Goal: Navigation & Orientation: Find specific page/section

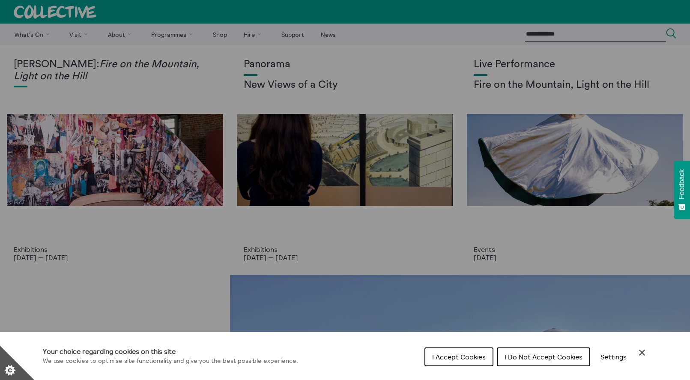
click at [446, 363] on button "I Accept Cookies" at bounding box center [459, 356] width 69 height 19
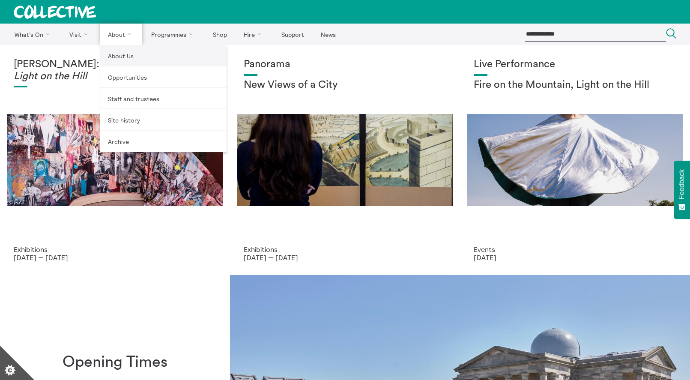
click at [118, 60] on link "About Us" at bounding box center [163, 55] width 126 height 21
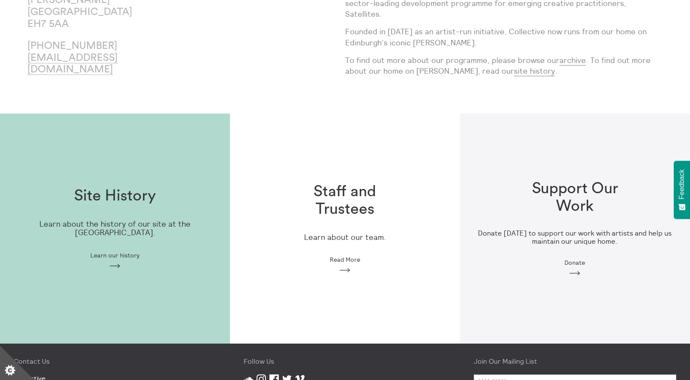
scroll to position [137, 0]
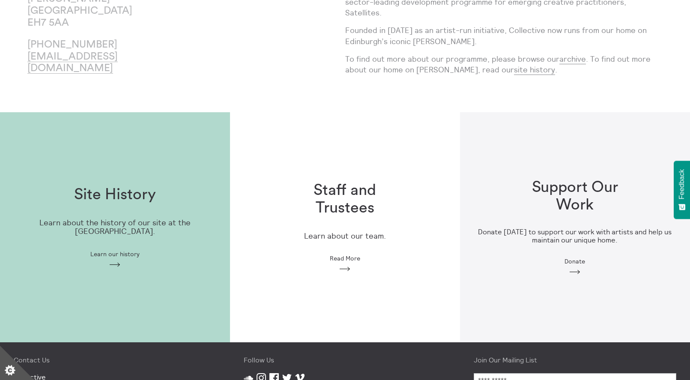
click at [339, 183] on h1 "Staff and Trustees" at bounding box center [345, 200] width 110 height 36
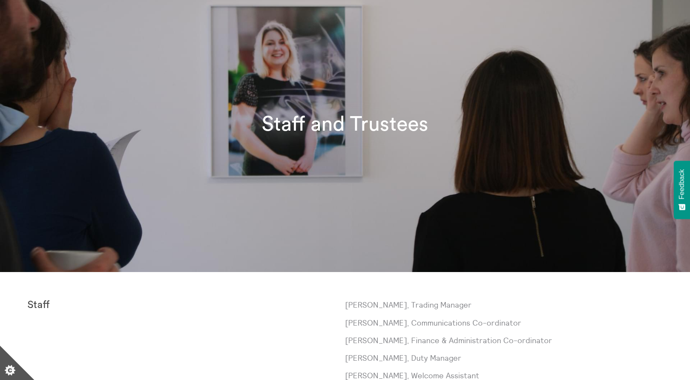
scroll to position [69, 0]
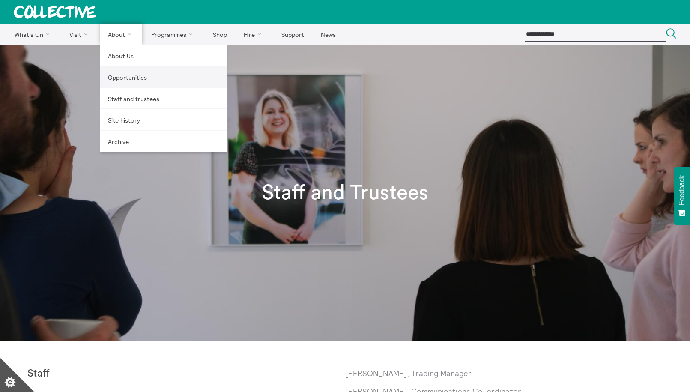
click at [124, 76] on link "Opportunities" at bounding box center [163, 76] width 126 height 21
